Goal: Task Accomplishment & Management: Complete application form

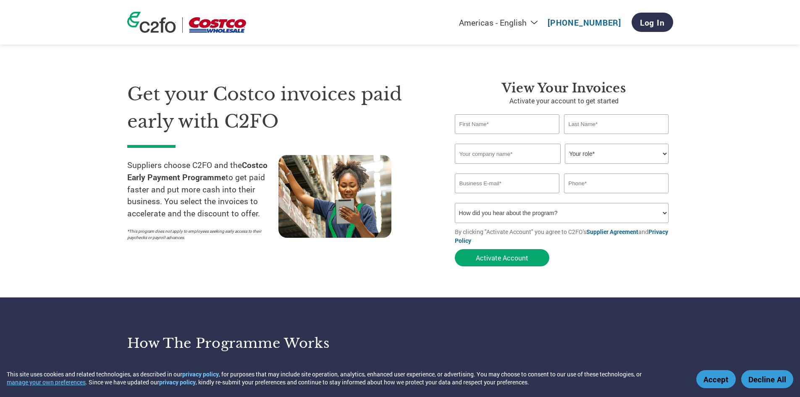
select select "en-[GEOGRAPHIC_DATA]"
drag, startPoint x: 0, startPoint y: 0, endPoint x: 497, endPoint y: 122, distance: 511.6
click at [497, 122] on input "text" at bounding box center [507, 124] width 105 height 20
type input "[PERSON_NAME]"
click at [610, 122] on input "text" at bounding box center [616, 124] width 105 height 20
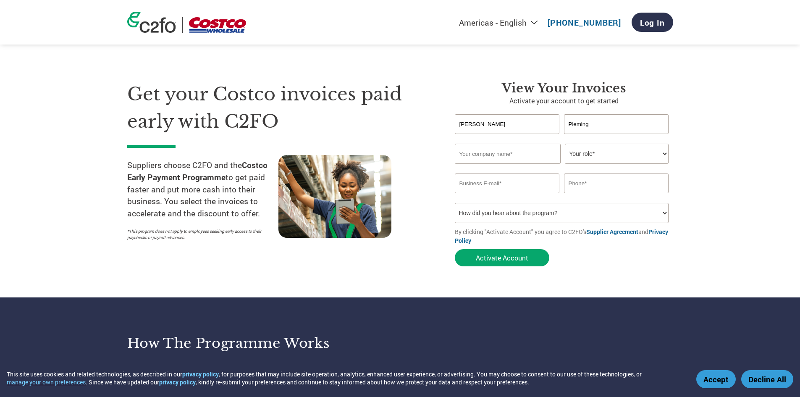
type input "Pleming"
click at [525, 159] on input "text" at bounding box center [508, 154] width 106 height 20
type input "DA Designa Accessories PTY Limited"
click at [612, 150] on select "Your role* CFO Controller Credit Manager Finance Director Treasurer CEO Preside…" at bounding box center [617, 154] width 104 height 20
select select "ACCOUNTING"
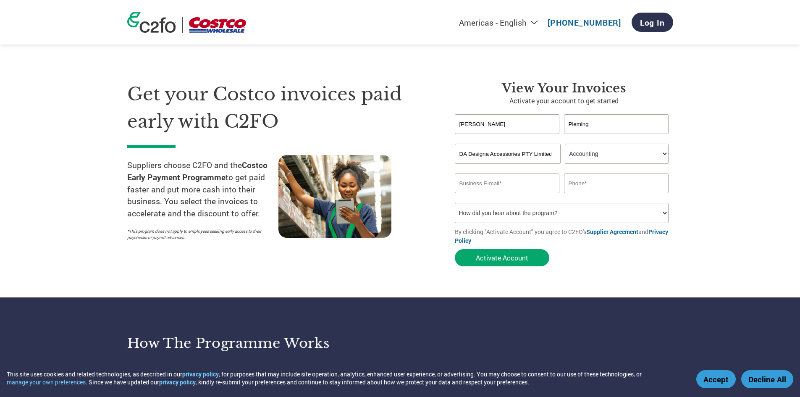
click at [565, 144] on select "Your role* CFO Controller Credit Manager Finance Director Treasurer CEO Preside…" at bounding box center [617, 154] width 104 height 20
click at [509, 180] on input "email" at bounding box center [507, 183] width 105 height 20
drag, startPoint x: 710, startPoint y: 165, endPoint x: 718, endPoint y: 157, distance: 11.3
click at [711, 163] on section "Get your Costco invoices paid early with C2FO Suppliers choose C2FO and the Cos…" at bounding box center [400, 166] width 800 height 264
select select "en-[GEOGRAPHIC_DATA]"
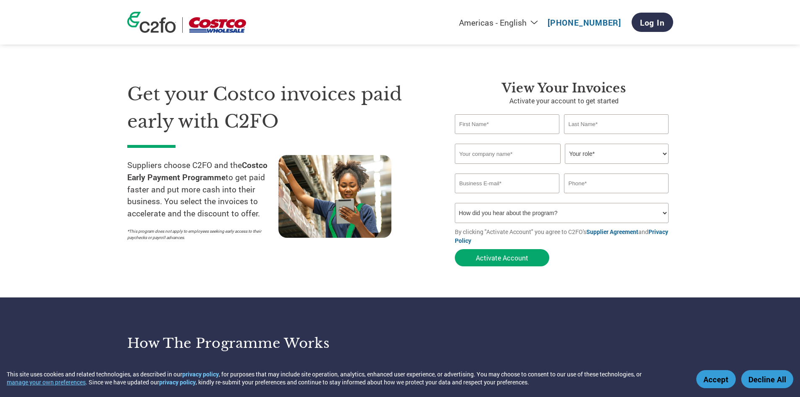
click at [609, 233] on link "Supplier Agreement" at bounding box center [612, 231] width 52 height 8
